Goal: Transaction & Acquisition: Book appointment/travel/reservation

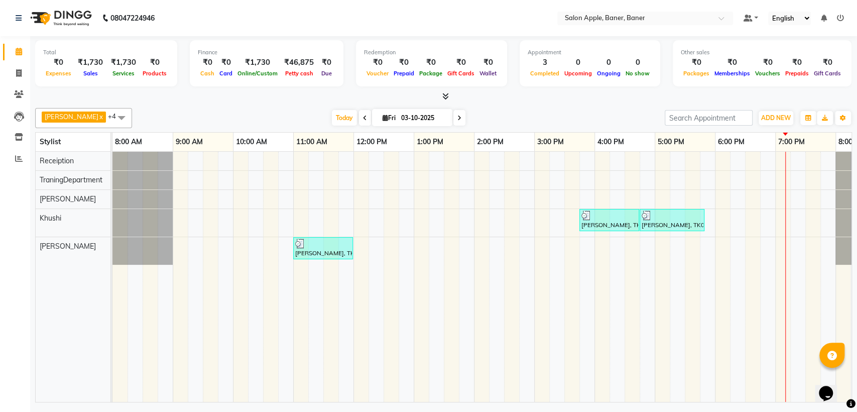
scroll to position [0, 44]
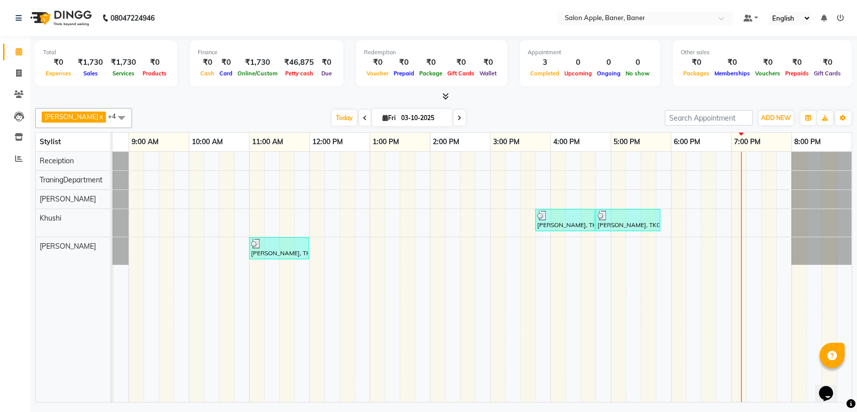
click at [446, 118] on span "[DATE]" at bounding box center [412, 117] width 80 height 17
click at [457, 118] on icon at bounding box center [459, 118] width 4 height 6
type input "04-10-2025"
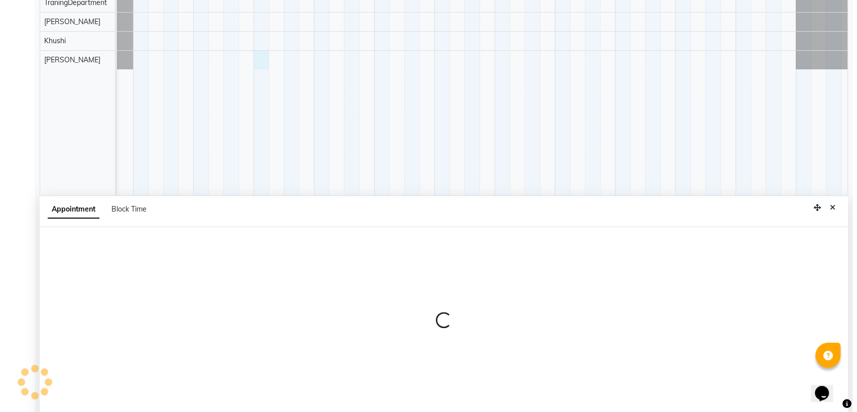
scroll to position [189, 0]
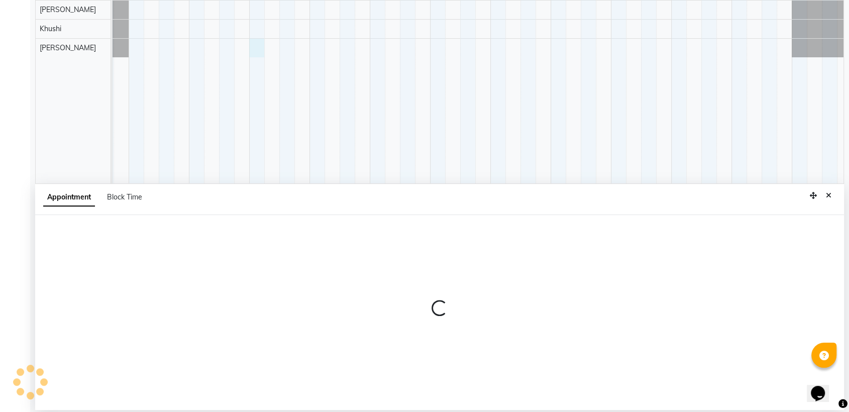
select select "51177"
select select "660"
select select "tentative"
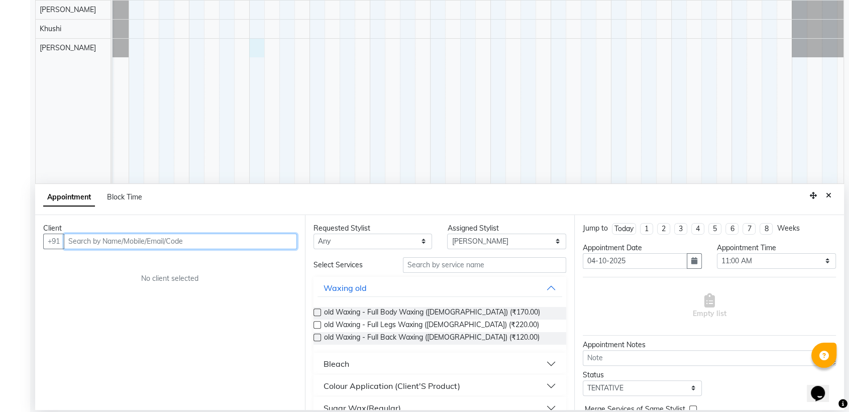
click at [229, 243] on input "text" at bounding box center [180, 242] width 233 height 16
type input "9405629326"
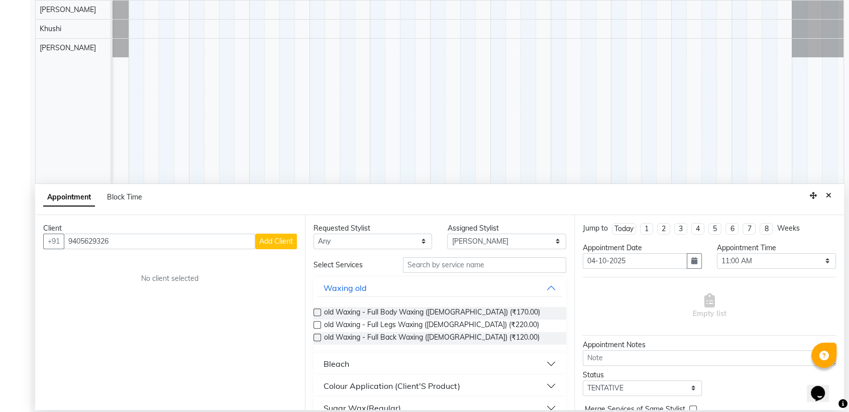
click at [270, 242] on span "Add Client" at bounding box center [276, 241] width 34 height 9
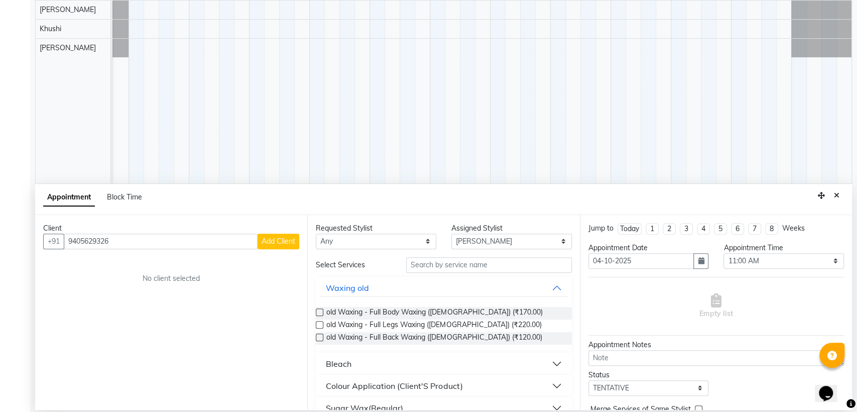
select select "22"
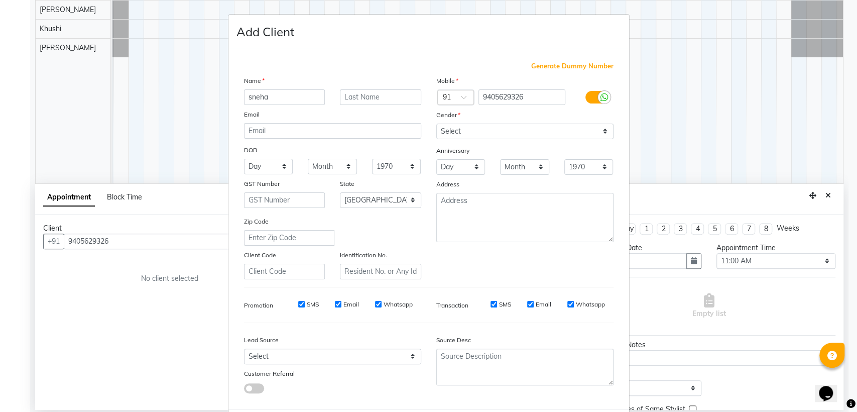
type input "sneha"
click at [404, 99] on input "text" at bounding box center [380, 97] width 81 height 16
type input "mam"
click at [520, 132] on select "Select [DEMOGRAPHIC_DATA] [DEMOGRAPHIC_DATA] Other Prefer Not To Say" at bounding box center [524, 132] width 177 height 16
select select "[DEMOGRAPHIC_DATA]"
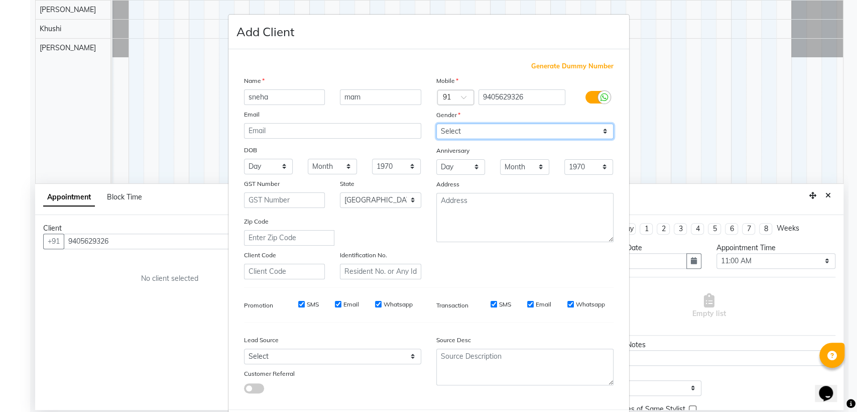
click at [436, 124] on select "Select [DEMOGRAPHIC_DATA] [DEMOGRAPHIC_DATA] Other Prefer Not To Say" at bounding box center [524, 132] width 177 height 16
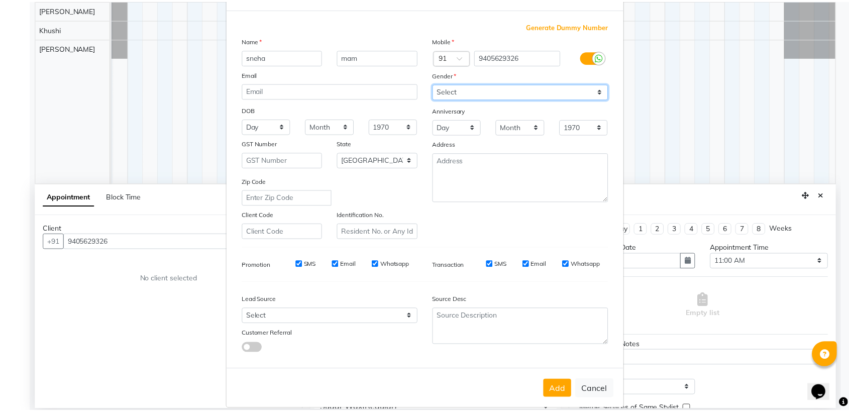
scroll to position [50, 0]
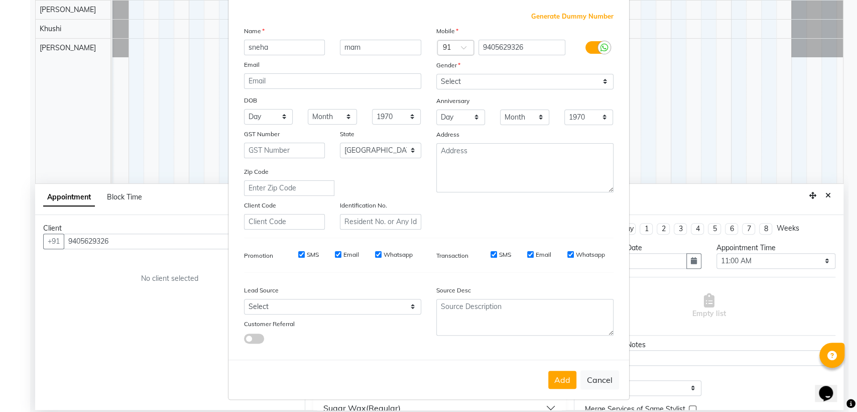
drag, startPoint x: 563, startPoint y: 380, endPoint x: 521, endPoint y: 358, distance: 48.1
click at [563, 381] on button "Add" at bounding box center [562, 380] width 28 height 18
select select
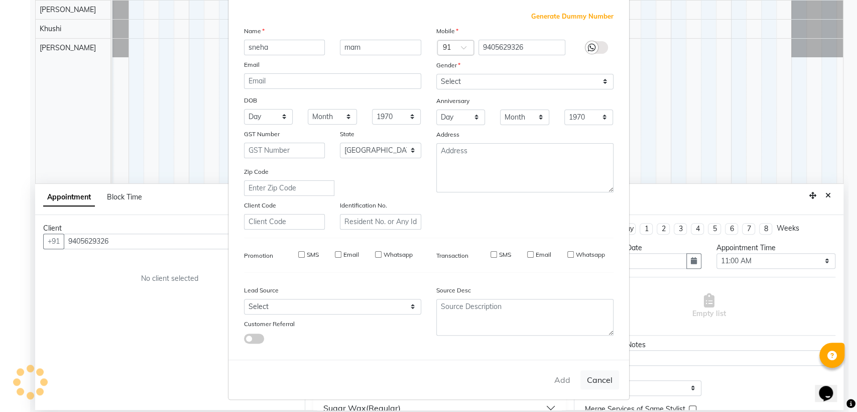
select select "null"
select select
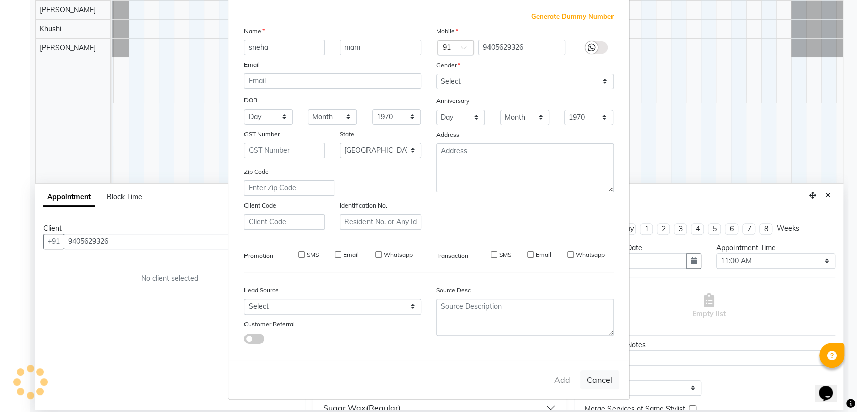
checkbox input "false"
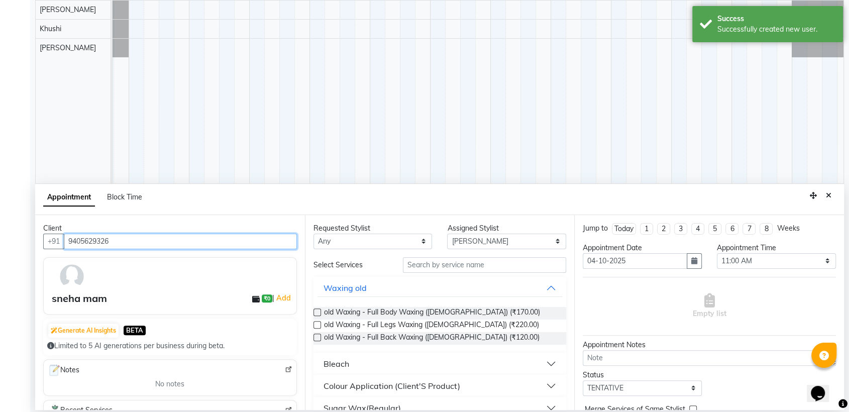
click at [161, 242] on input "9405629326" at bounding box center [180, 242] width 233 height 16
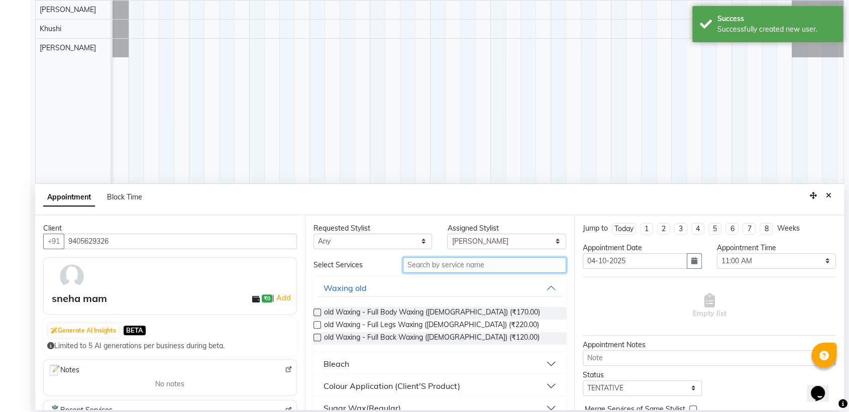
click at [428, 262] on input "text" at bounding box center [485, 265] width 164 height 16
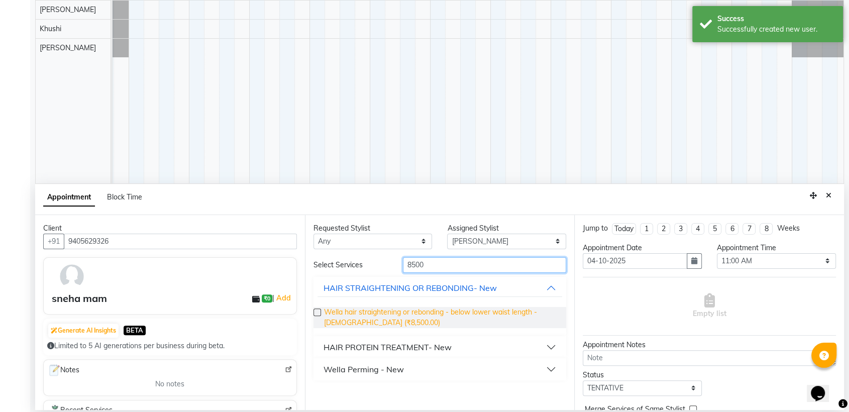
type input "8500"
click at [401, 323] on span "Wella hair straightening or rebonding - below lower waist length - [DEMOGRAPHIC…" at bounding box center [441, 317] width 235 height 21
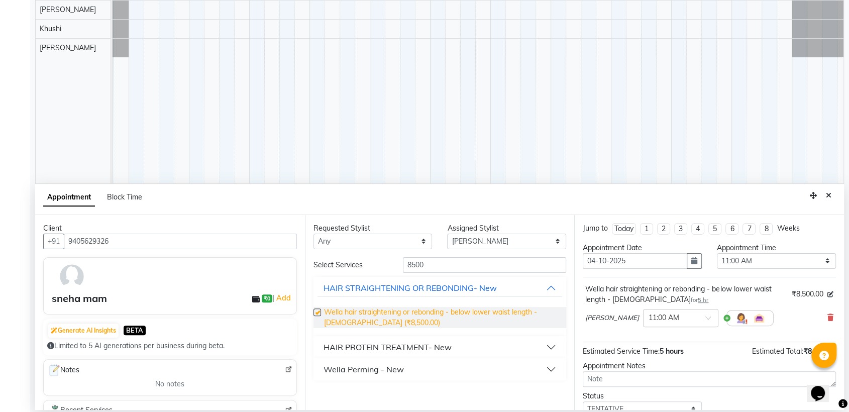
checkbox input "false"
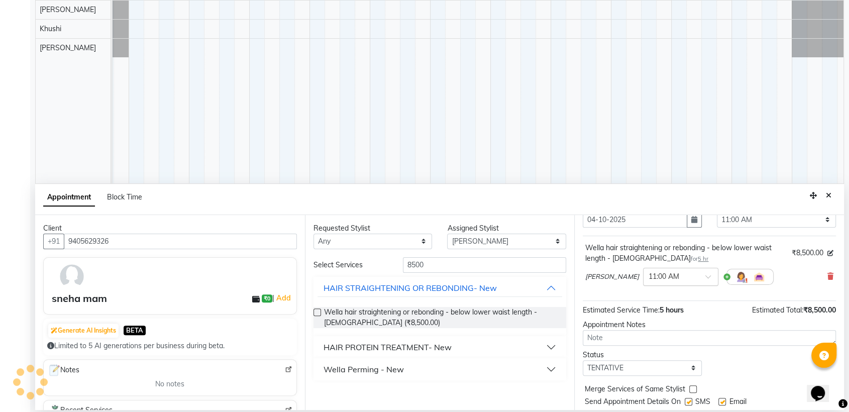
scroll to position [70, 0]
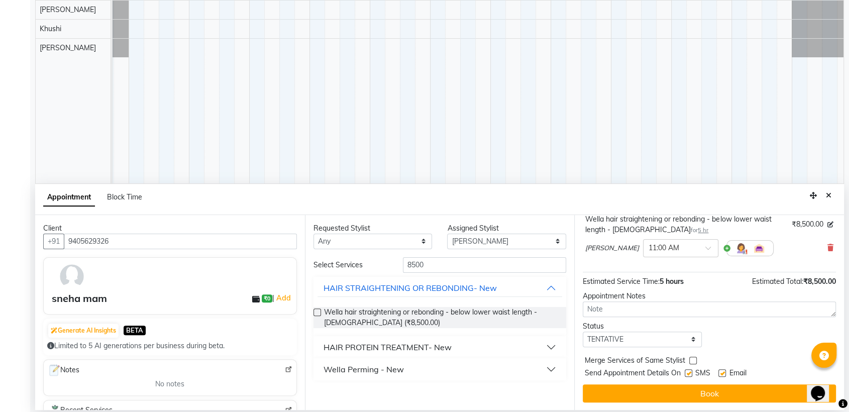
click at [687, 370] on label at bounding box center [688, 373] width 8 height 8
click at [687, 371] on input "checkbox" at bounding box center [687, 374] width 7 height 7
checkbox input "false"
click at [723, 373] on label at bounding box center [722, 373] width 8 height 8
click at [723, 373] on input "checkbox" at bounding box center [721, 374] width 7 height 7
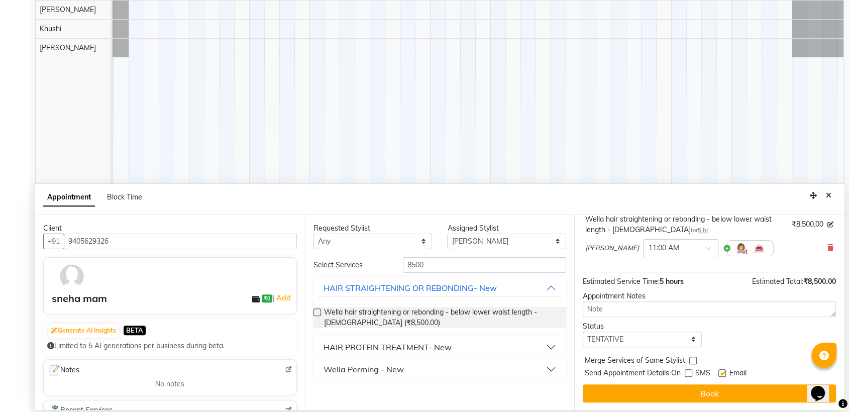
checkbox input "false"
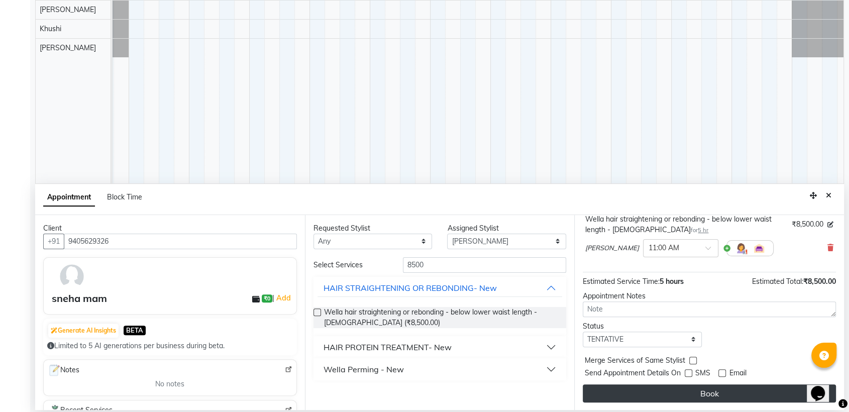
click at [699, 382] on div "Jump to [DATE] 1 2 3 4 5 6 7 8 Weeks Appointment Date [DATE] Appointment Time S…" at bounding box center [709, 312] width 270 height 195
click at [688, 389] on button "Book" at bounding box center [709, 393] width 253 height 18
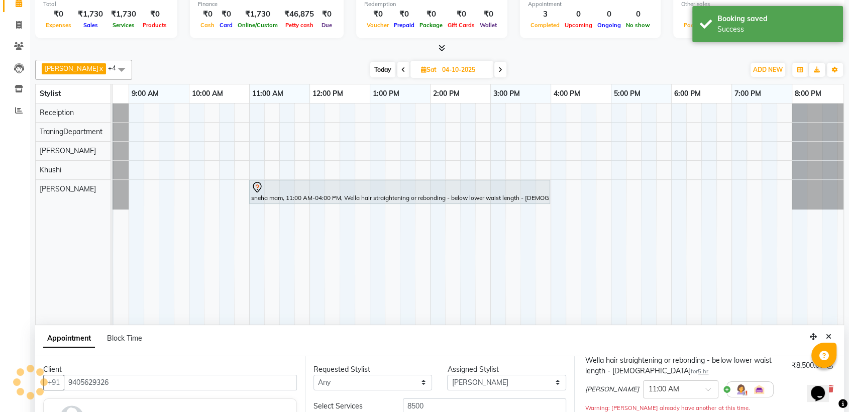
scroll to position [0, 0]
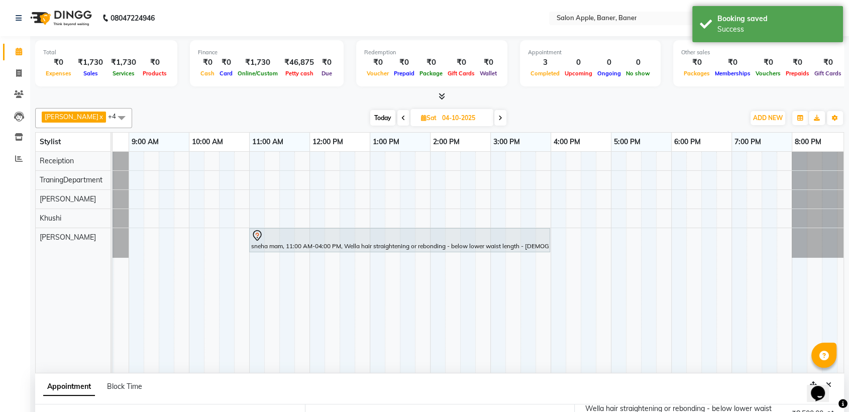
click at [401, 119] on icon at bounding box center [403, 118] width 4 height 6
type input "03-10-2025"
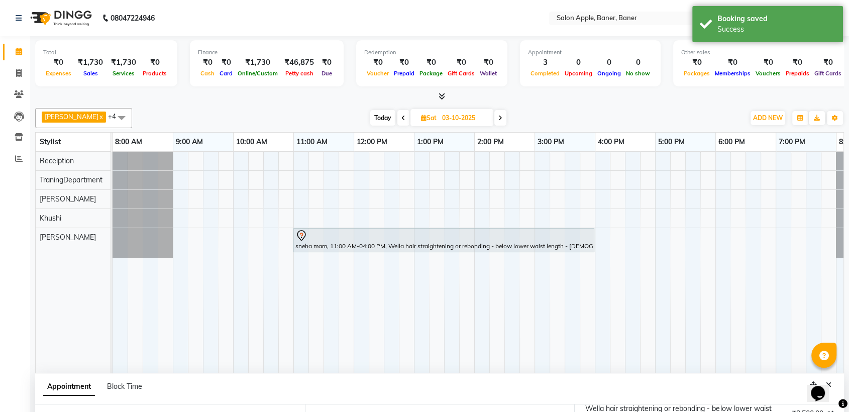
select select "660"
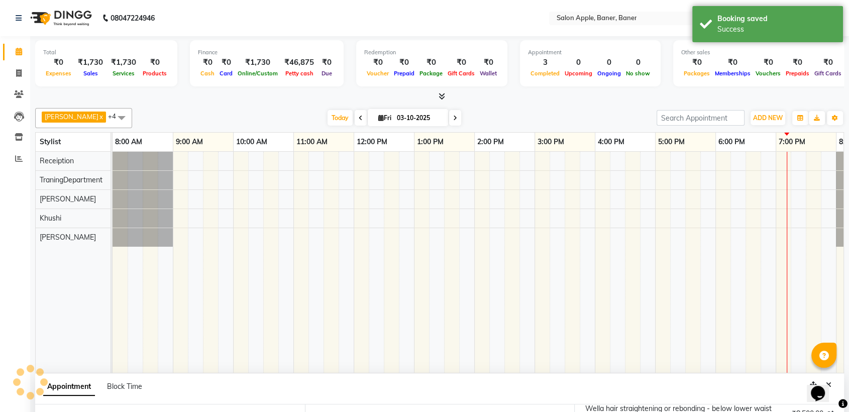
scroll to position [0, 52]
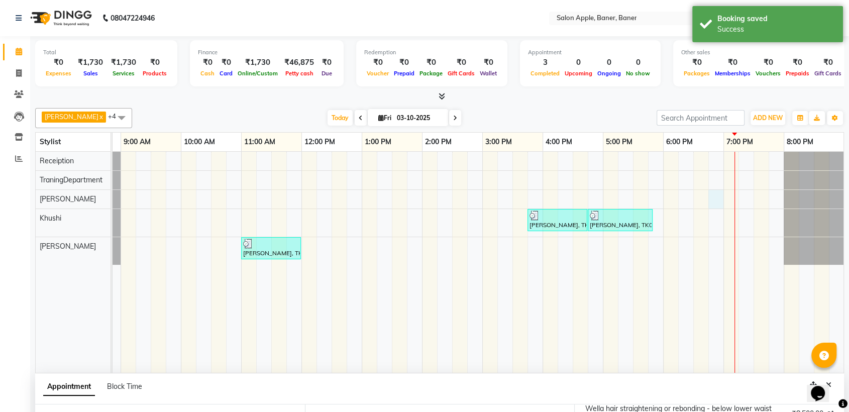
click at [722, 200] on div "[PERSON_NAME], TK02, 03:45 PM-04:45 PM, Hair Cut with wella Hiar wash - [DEMOGR…" at bounding box center [451, 262] width 783 height 221
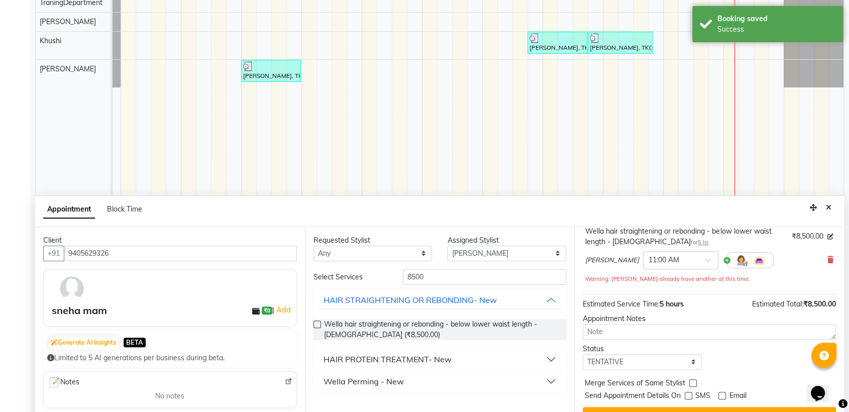
scroll to position [189, 0]
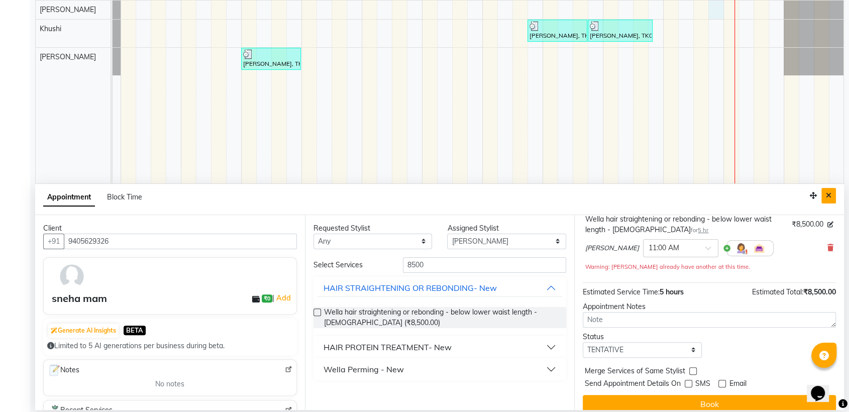
click at [827, 195] on icon "Close" at bounding box center [829, 195] width 6 height 7
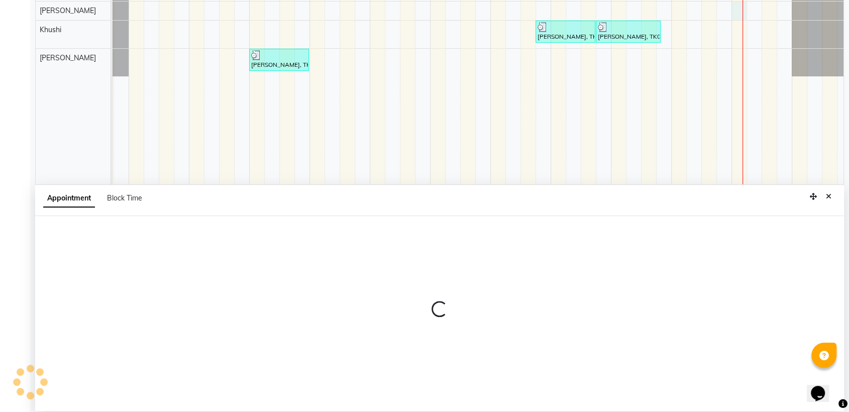
select select "84037"
select select "1140"
select select "tentative"
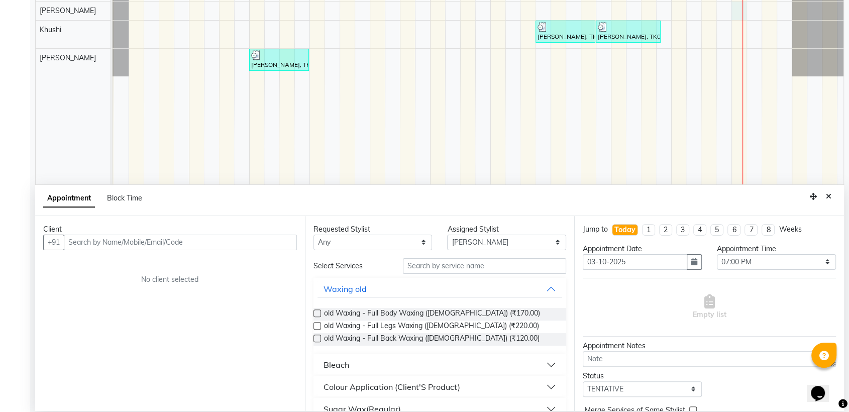
scroll to position [189, 0]
click at [256, 240] on input "text" at bounding box center [180, 242] width 233 height 16
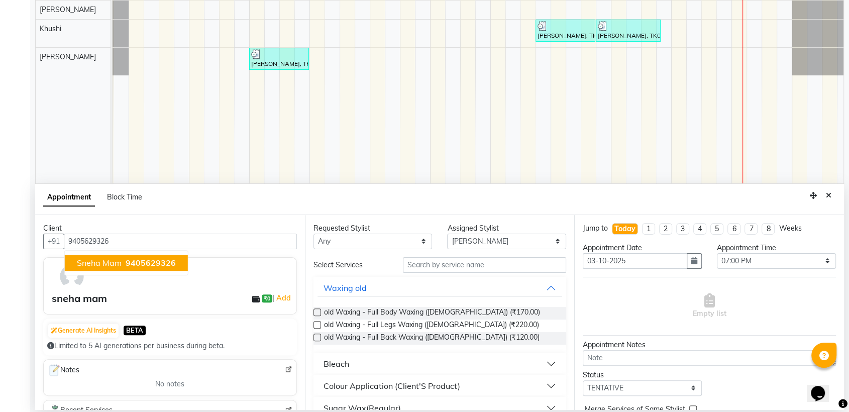
click at [127, 260] on span "9405629326" at bounding box center [151, 263] width 50 height 10
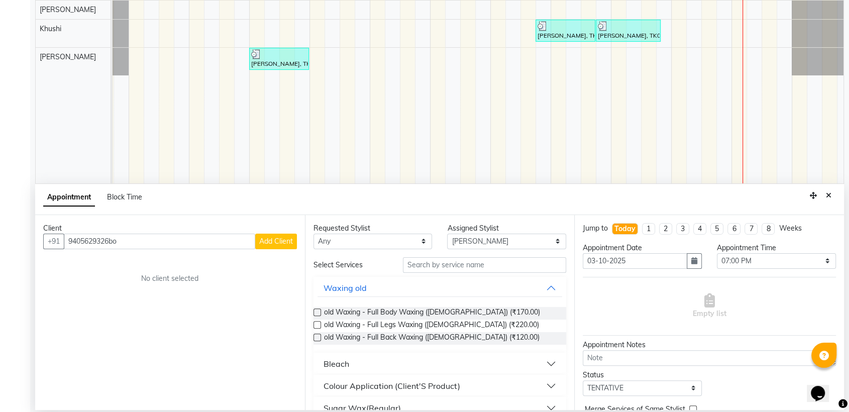
type input "9405629326bo"
click at [528, 255] on div "Requested Stylist Any [PERSON_NAME] [PERSON_NAME] Hanseeta shetty Khushi [PERSO…" at bounding box center [440, 312] width 270 height 195
click at [507, 265] on input "text" at bounding box center [485, 265] width 164 height 16
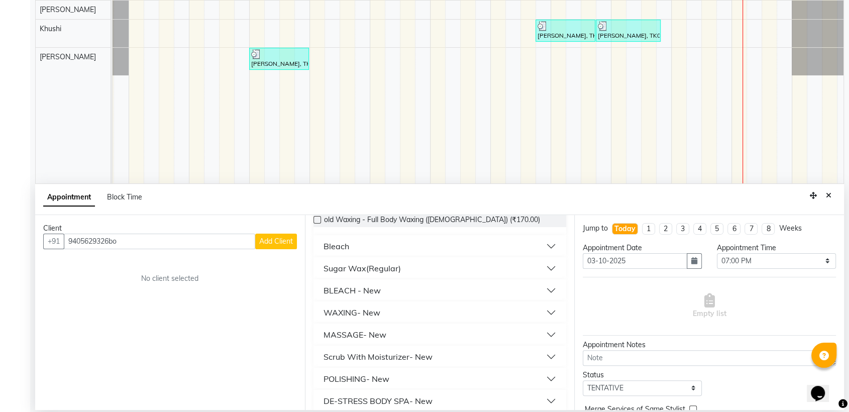
scroll to position [102, 0]
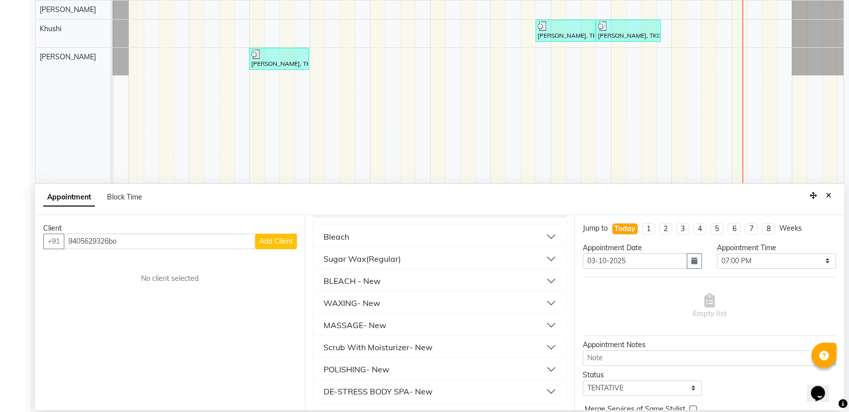
type input "bod"
click at [383, 322] on div "MASSAGE- New" at bounding box center [354, 325] width 63 height 12
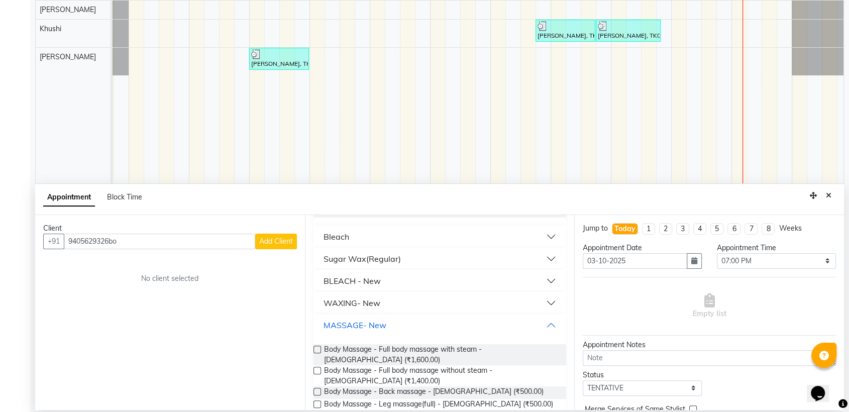
scroll to position [158, 0]
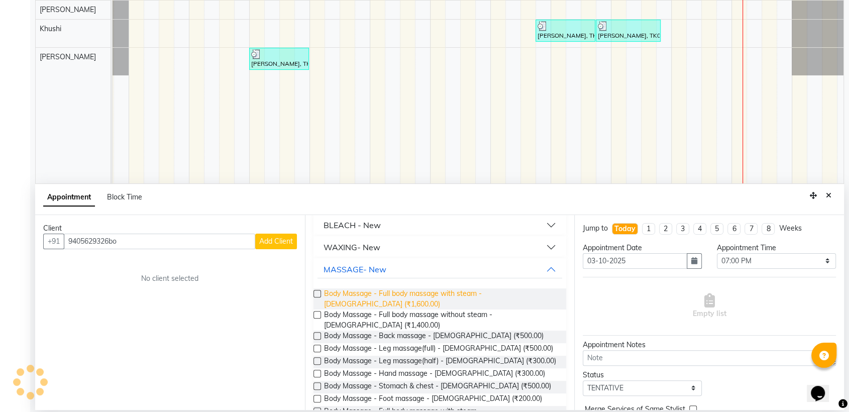
click at [421, 296] on span "Body Massage - Full body massage with steam - [DEMOGRAPHIC_DATA] (₹1,600.00)" at bounding box center [441, 298] width 235 height 21
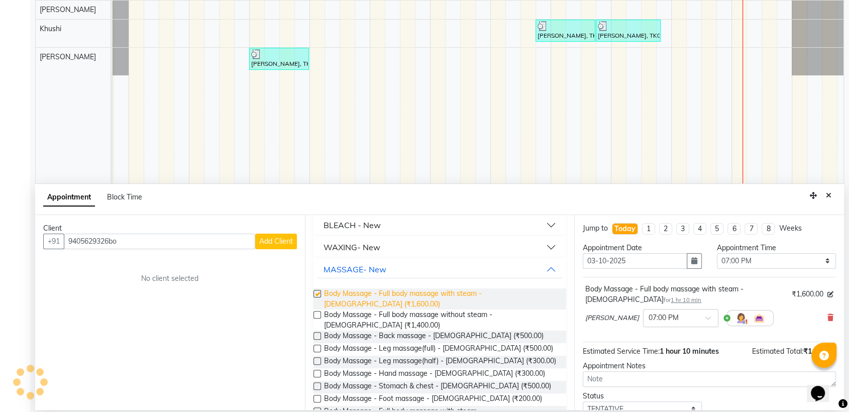
checkbox input "false"
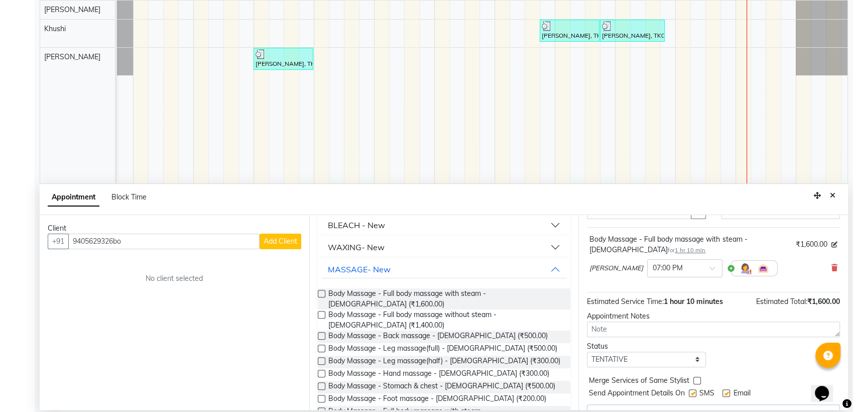
scroll to position [71, 0]
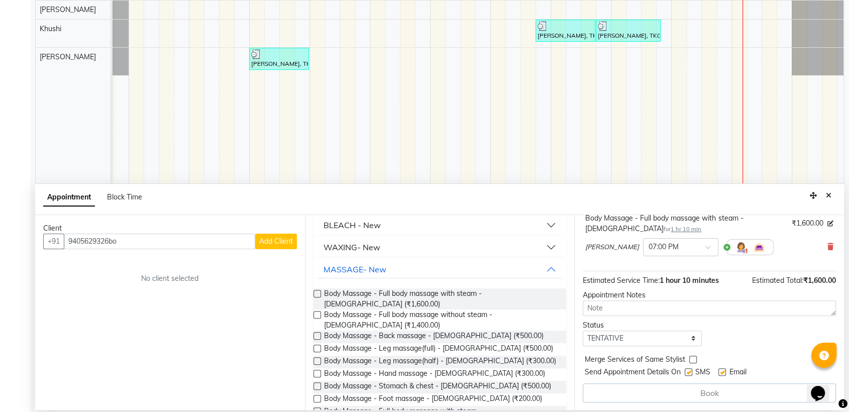
click at [687, 369] on label at bounding box center [688, 372] width 8 height 8
click at [687, 370] on input "checkbox" at bounding box center [687, 373] width 7 height 7
checkbox input "false"
click at [723, 371] on label at bounding box center [722, 372] width 8 height 8
click at [723, 371] on input "checkbox" at bounding box center [721, 373] width 7 height 7
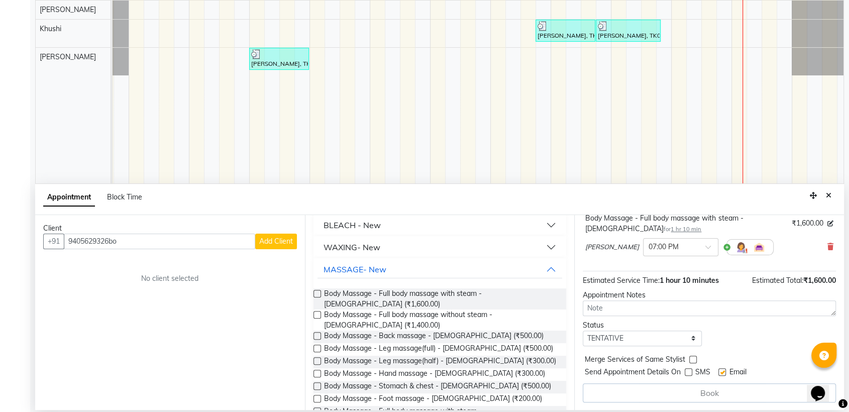
checkbox input "false"
click at [726, 389] on div "Book" at bounding box center [709, 392] width 253 height 19
click at [261, 239] on span "Add Client" at bounding box center [276, 241] width 34 height 9
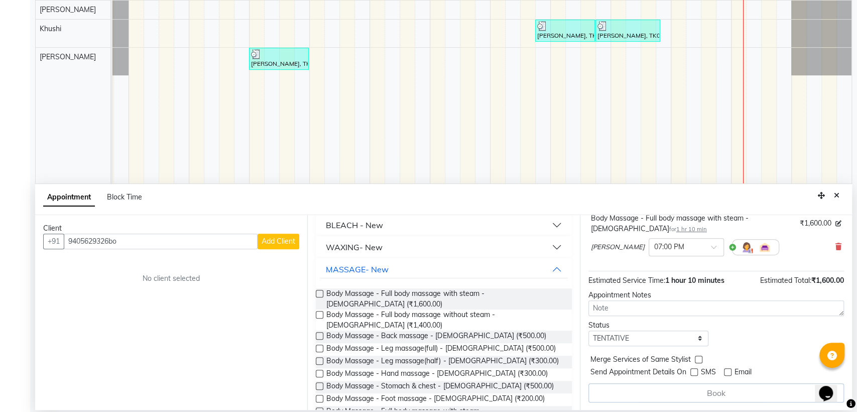
select select "22"
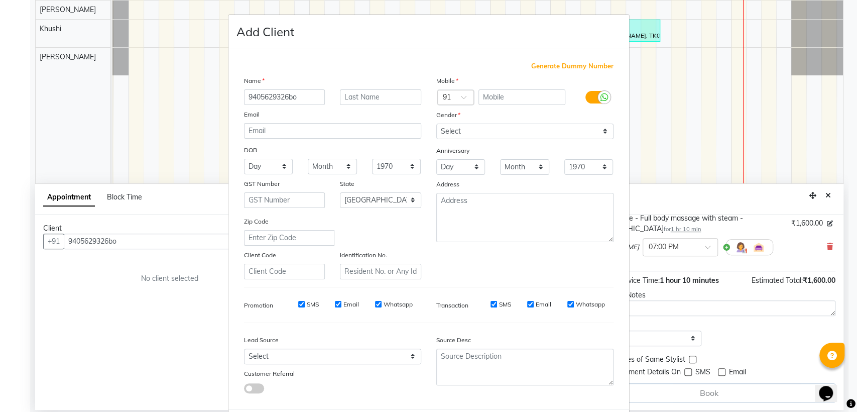
click at [810, 88] on ngb-modal-window "Add Client Generate Dummy Number Name 9405629326bo Email DOB Day 01 02 03 04 05…" at bounding box center [428, 206] width 857 height 412
click at [167, 249] on ngb-modal-window "Add Client Generate Dummy Number Name 9405629326bo Email DOB Day 01 02 03 04 05…" at bounding box center [428, 206] width 857 height 412
click at [173, 235] on ngb-modal-window "Add Client Generate Dummy Number Name 9405629326bo Email DOB Day 01 02 03 04 05…" at bounding box center [428, 206] width 857 height 412
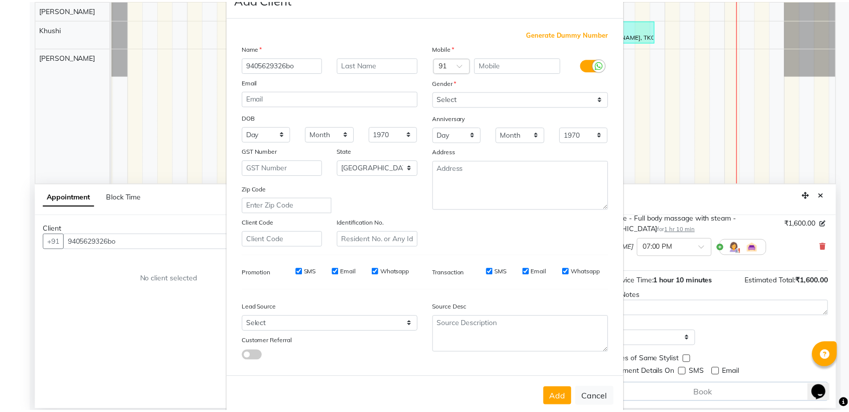
scroll to position [50, 0]
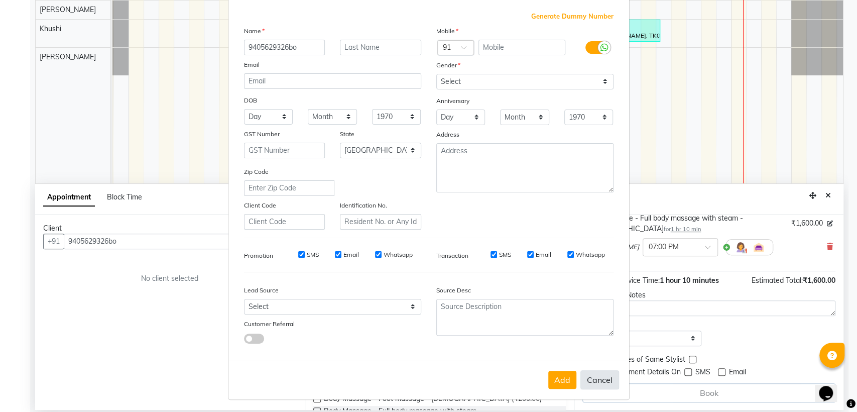
click at [602, 383] on button "Cancel" at bounding box center [600, 379] width 39 height 19
select select
select select "null"
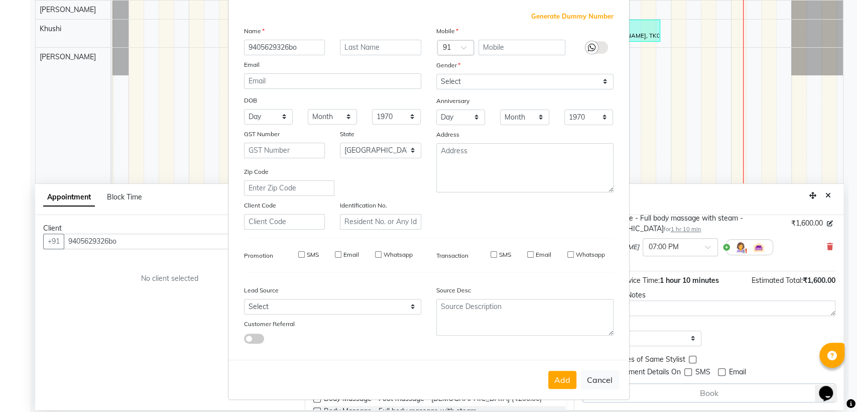
select select
checkbox input "false"
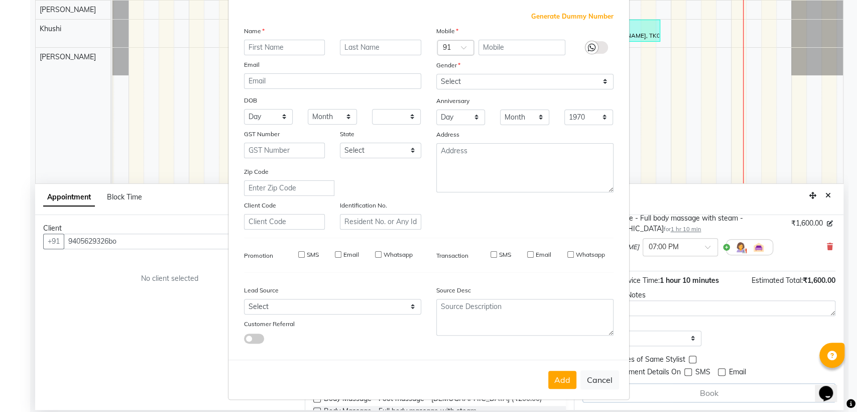
checkbox input "false"
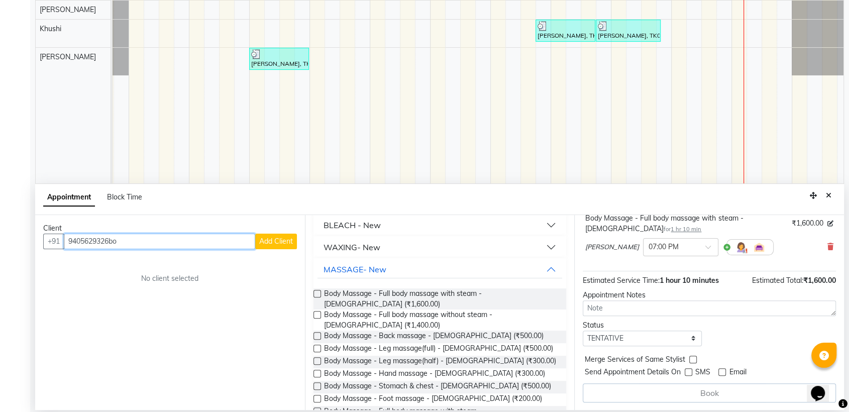
click at [223, 245] on input "9405629326bo" at bounding box center [159, 242] width 191 height 16
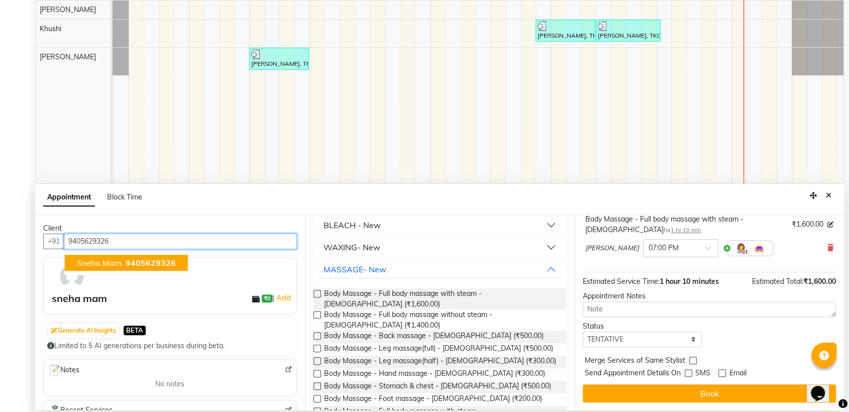
click at [115, 258] on button "sneha mam 9405629326" at bounding box center [126, 263] width 123 height 16
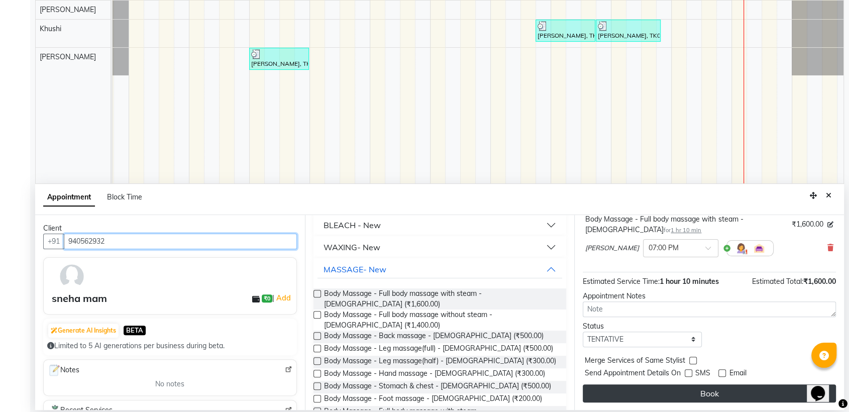
scroll to position [71, 0]
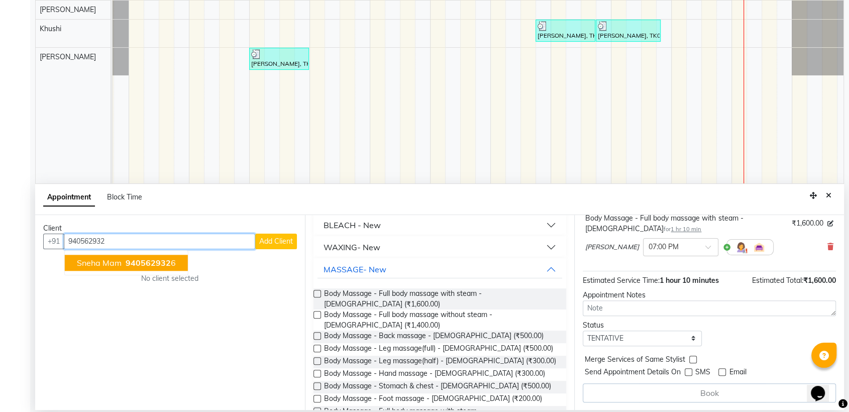
click at [96, 255] on button "sneha mam 940562932 6" at bounding box center [126, 263] width 123 height 16
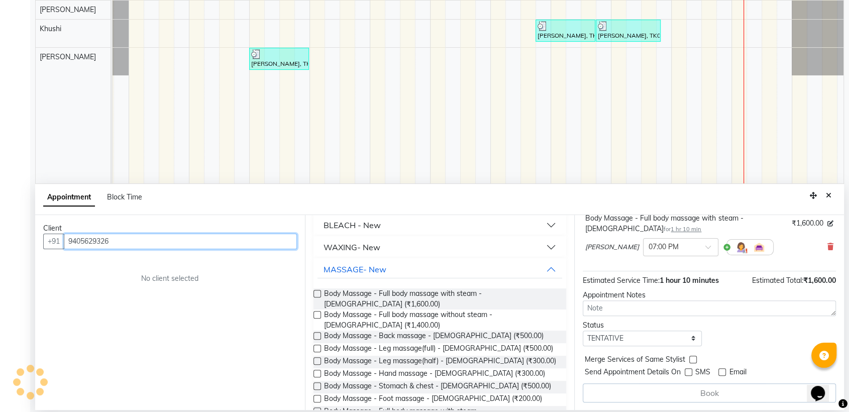
scroll to position [70, 0]
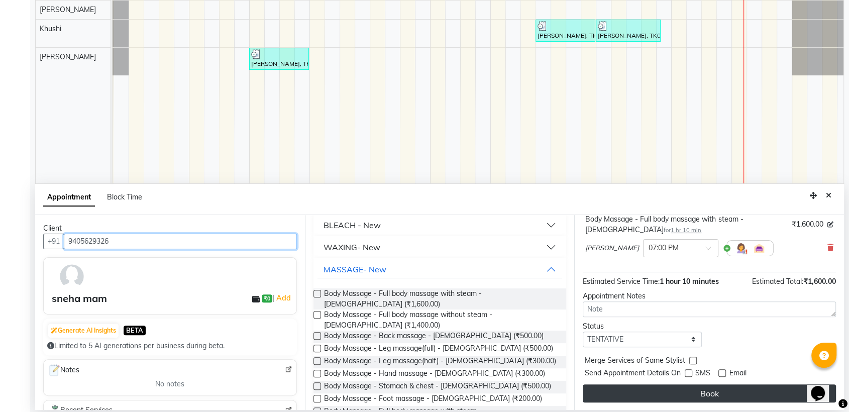
type input "9405629326"
click at [655, 389] on button "Book" at bounding box center [709, 393] width 253 height 18
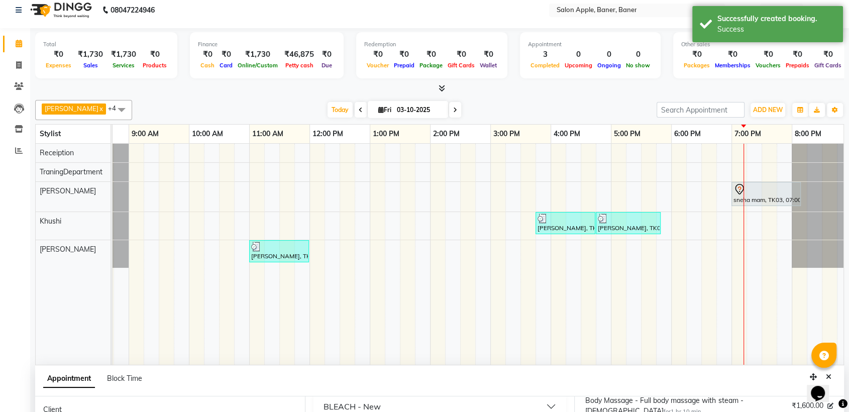
scroll to position [0, 0]
